Goal: Task Accomplishment & Management: Manage account settings

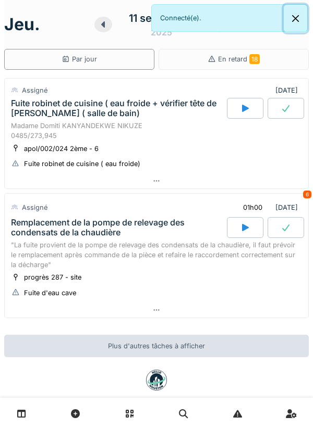
click at [285, 25] on button "Close" at bounding box center [295, 19] width 23 height 28
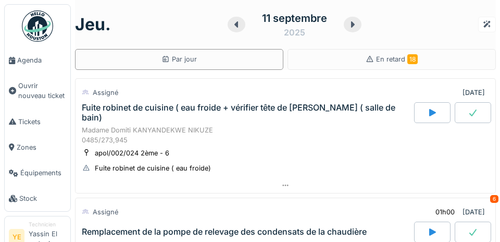
click at [43, 63] on span "Agenda" at bounding box center [41, 60] width 49 height 10
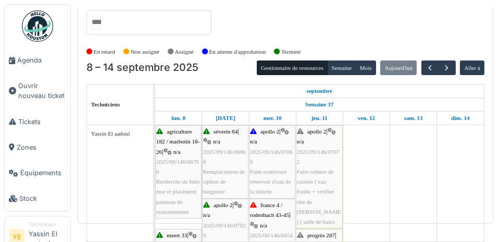
scroll to position [34, 0]
click at [449, 64] on span "button" at bounding box center [446, 68] width 9 height 9
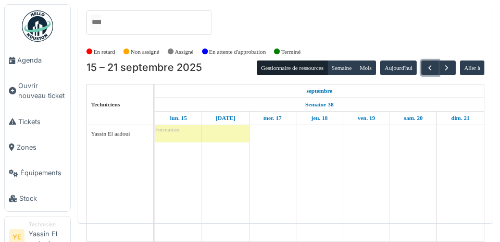
click at [426, 64] on span "button" at bounding box center [430, 68] width 9 height 9
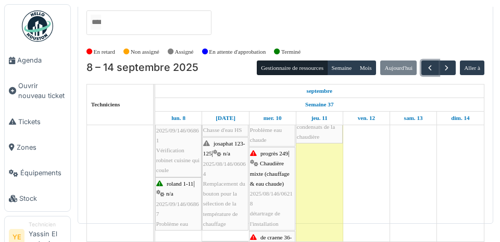
scroll to position [0, 0]
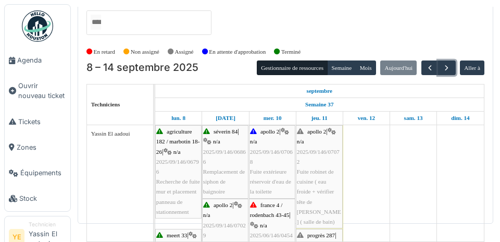
click at [448, 60] on button "button" at bounding box center [446, 67] width 17 height 15
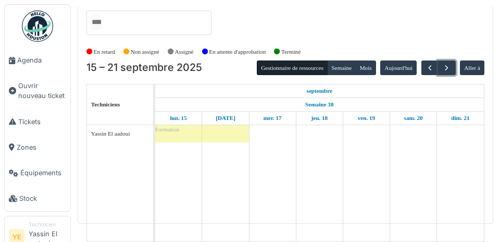
click at [446, 64] on span "button" at bounding box center [446, 68] width 9 height 9
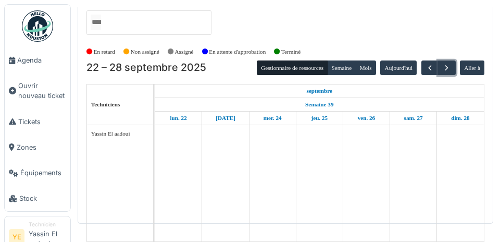
click at [446, 60] on button "button" at bounding box center [446, 67] width 17 height 15
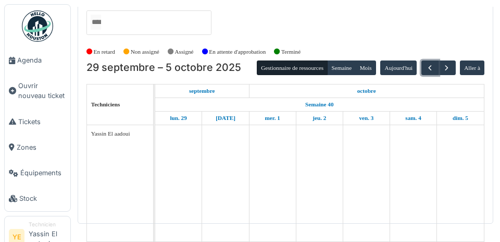
click at [425, 60] on button "button" at bounding box center [430, 67] width 17 height 15
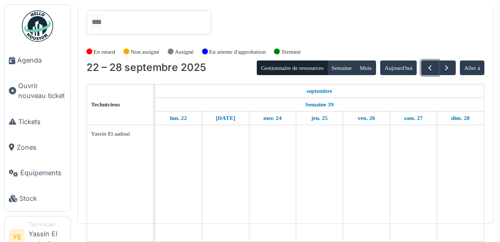
click at [428, 64] on span "button" at bounding box center [430, 68] width 9 height 9
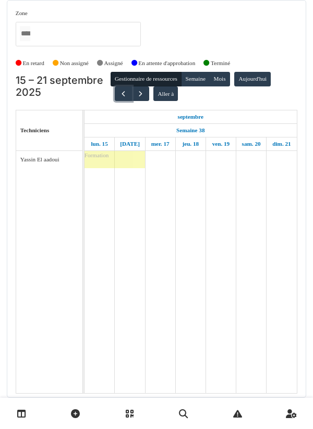
click at [119, 90] on span "button" at bounding box center [123, 94] width 9 height 9
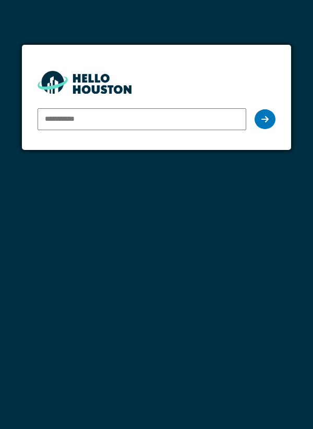
type input "**********"
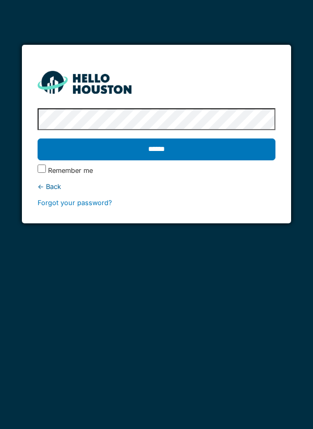
click at [238, 144] on input "******" at bounding box center [157, 150] width 238 height 22
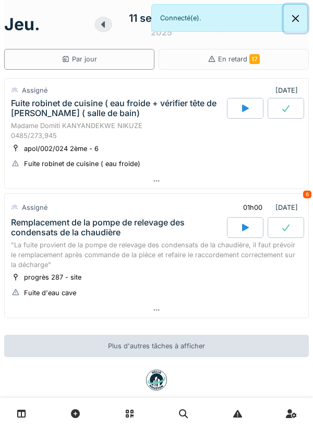
click at [304, 19] on button "Close" at bounding box center [295, 19] width 23 height 28
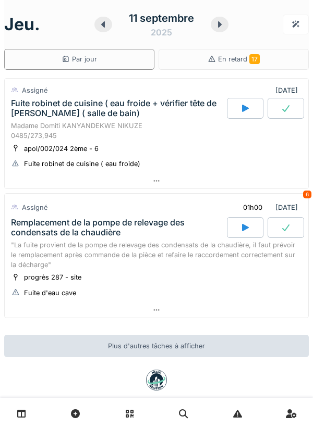
click at [218, 21] on icon at bounding box center [220, 24] width 4 height 6
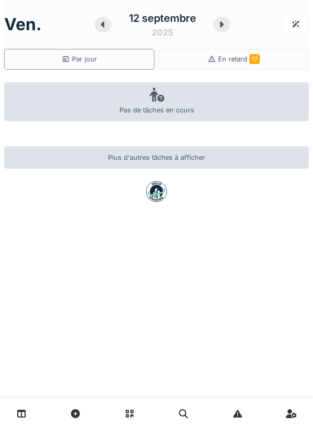
click at [100, 30] on div at bounding box center [103, 25] width 18 height 16
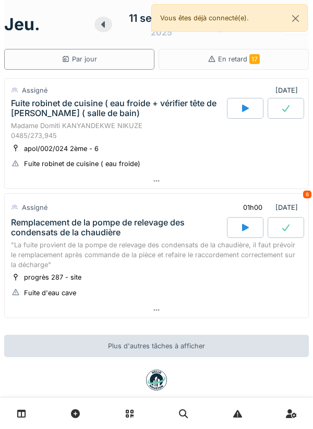
click at [235, 111] on div at bounding box center [245, 108] width 36 height 21
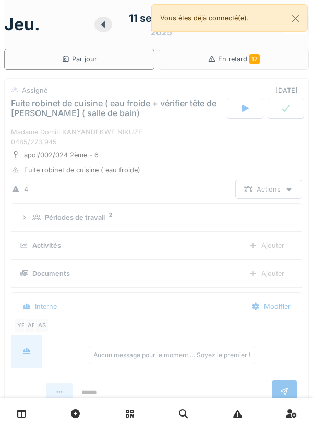
scroll to position [36, 0]
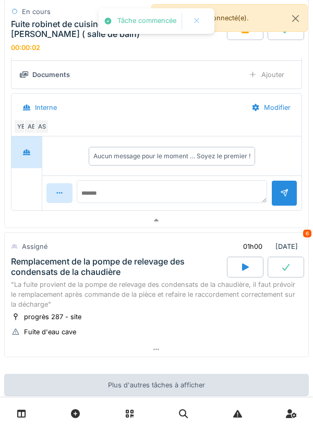
click at [239, 217] on div at bounding box center [156, 220] width 303 height 15
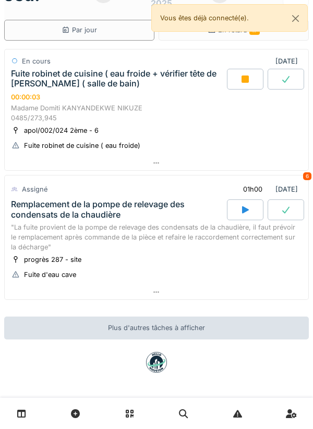
scroll to position [29, 0]
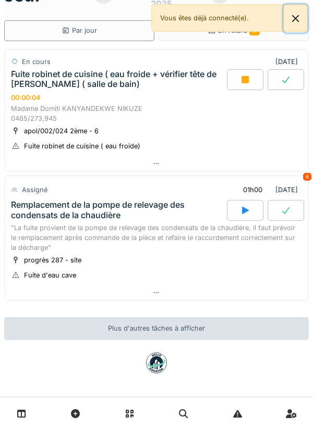
click at [295, 13] on button "Close" at bounding box center [295, 19] width 23 height 28
